Goal: Find specific page/section

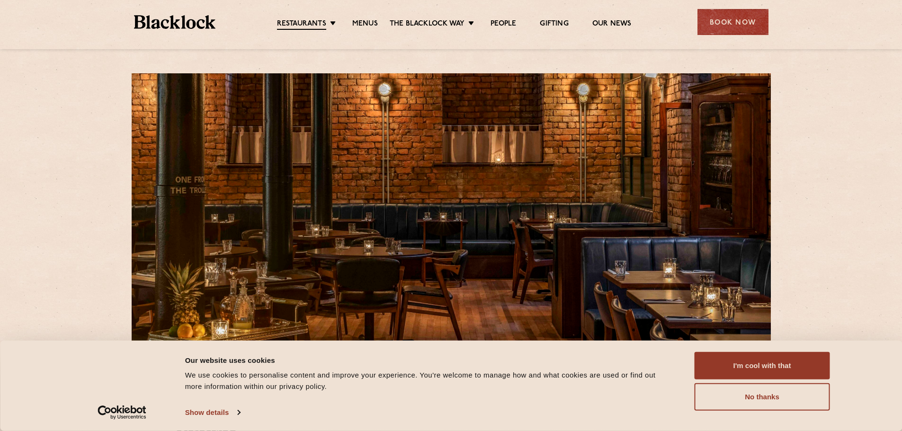
click at [358, 24] on link "Menus" at bounding box center [365, 23] width 26 height 9
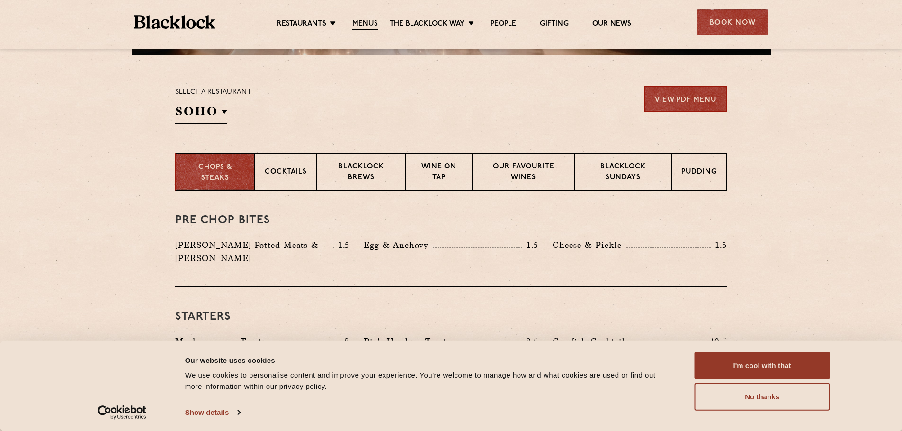
scroll to position [284, 0]
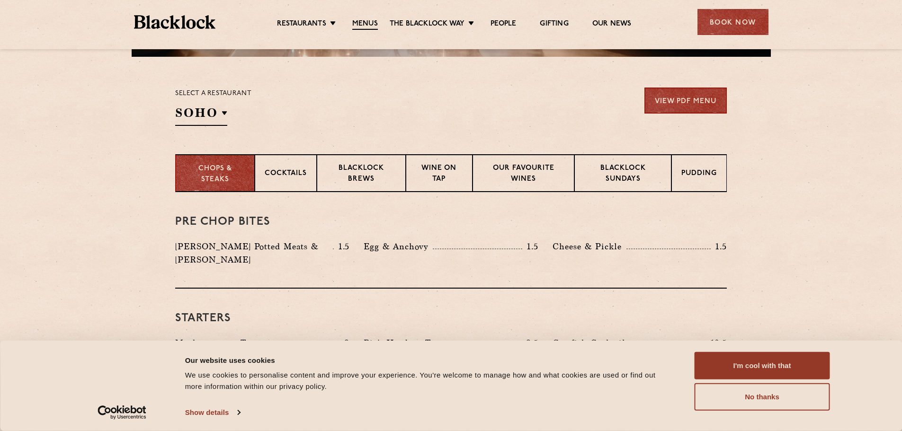
click at [204, 113] on h2 "SOHO" at bounding box center [201, 115] width 52 height 21
click at [0, 0] on p "[GEOGRAPHIC_DATA]" at bounding box center [0, 0] width 0 height 0
